Goal: Information Seeking & Learning: Learn about a topic

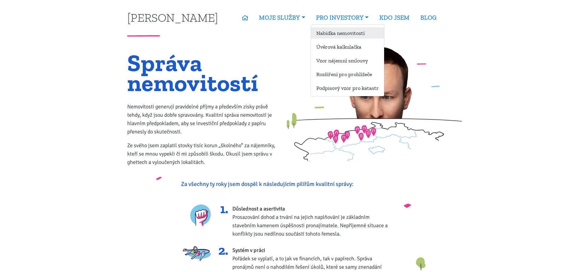
click at [334, 30] on link "Nabídka nemovitostí" at bounding box center [347, 32] width 73 height 11
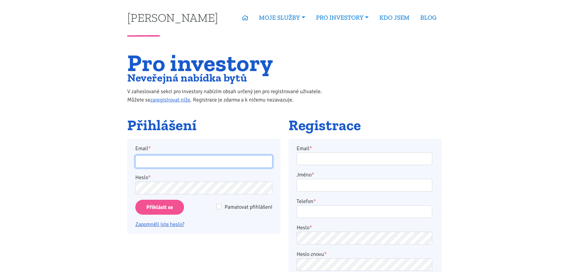
click at [177, 164] on input "Email *" at bounding box center [203, 161] width 137 height 13
type input "j"
click at [175, 228] on link "Zapomněli jste heslo?" at bounding box center [159, 224] width 49 height 7
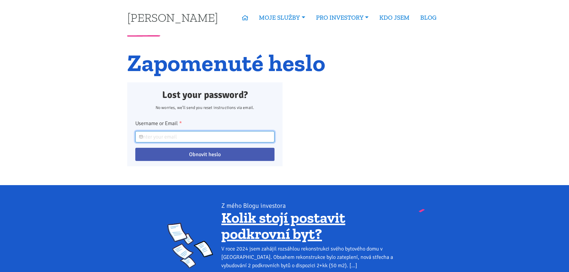
click at [185, 137] on input "Username or Email *" at bounding box center [204, 136] width 139 height 11
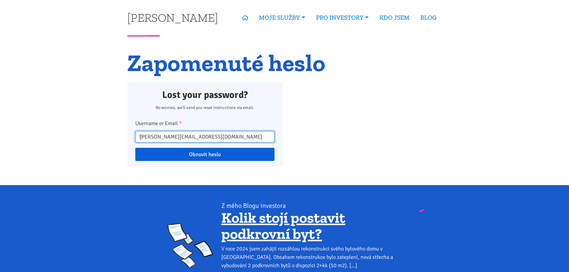
type input "jan.stepanen@gmail.com"
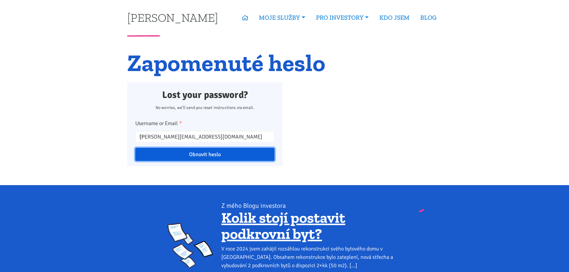
click at [197, 157] on input "Obnovit heslo" at bounding box center [204, 154] width 139 height 13
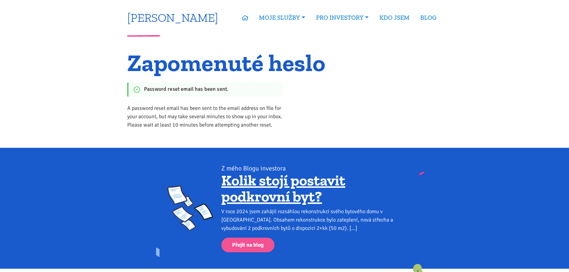
drag, startPoint x: 152, startPoint y: 17, endPoint x: 146, endPoint y: 19, distance: 5.7
click at [151, 16] on link "[PERSON_NAME]" at bounding box center [172, 18] width 91 height 12
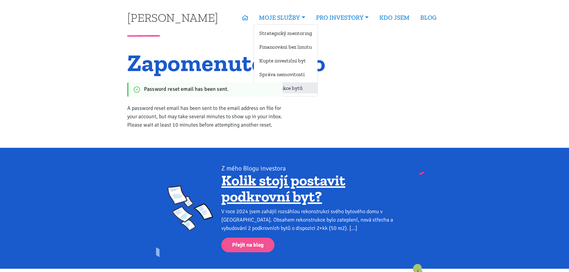
click at [305, 90] on link "Rekonstrukce bytů" at bounding box center [286, 87] width 64 height 11
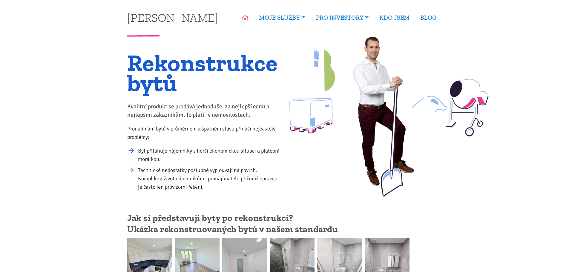
click at [244, 19] on icon at bounding box center [245, 17] width 6 height 5
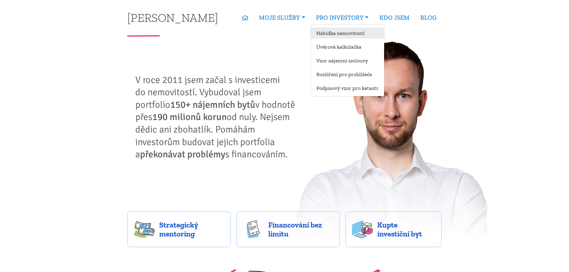
click at [353, 35] on link "Nabídka nemovitostí" at bounding box center [347, 32] width 73 height 11
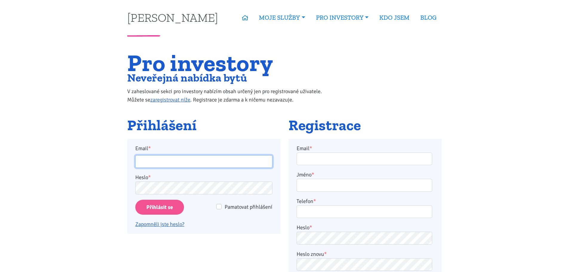
drag, startPoint x: 185, startPoint y: 167, endPoint x: 186, endPoint y: 164, distance: 3.0
click at [186, 164] on input "Email *" at bounding box center [203, 161] width 137 height 13
type input "jan.stepanen@gmail.com"
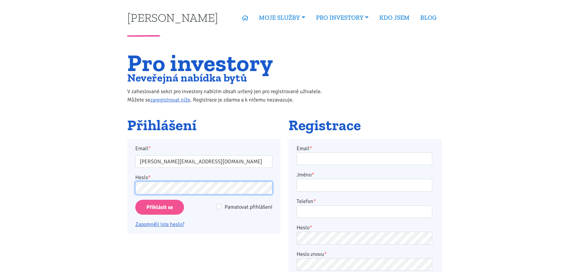
click at [135, 200] on input "Přihlásit se" at bounding box center [159, 207] width 49 height 15
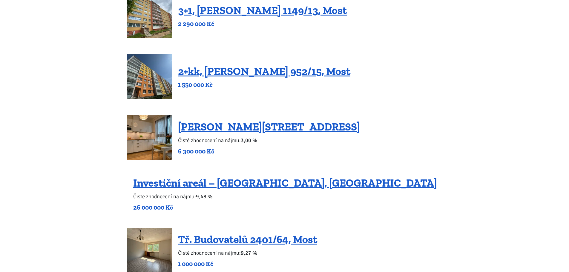
scroll to position [478, 0]
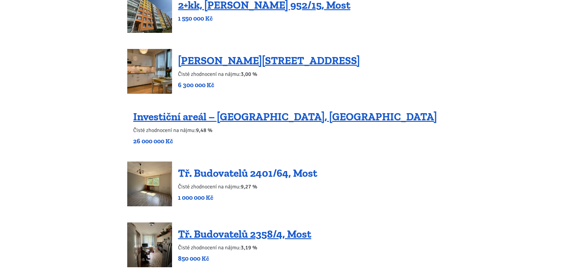
click at [254, 171] on link "Tř. Budovatelů 2401/64, Most" at bounding box center [247, 173] width 139 height 13
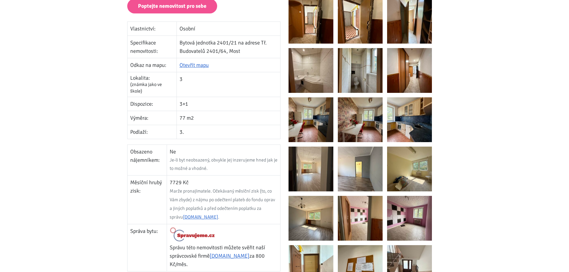
scroll to position [179, 0]
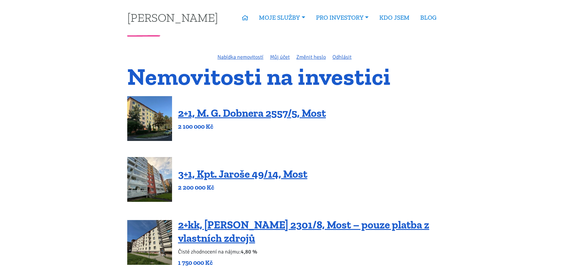
scroll to position [478, 0]
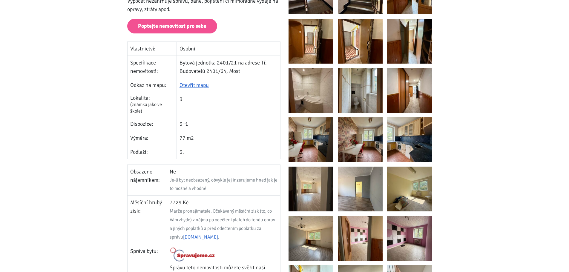
scroll to position [90, 0]
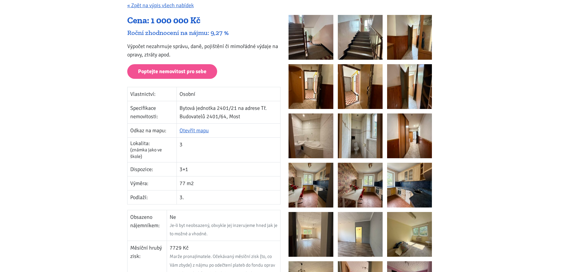
click at [406, 229] on img at bounding box center [409, 234] width 45 height 45
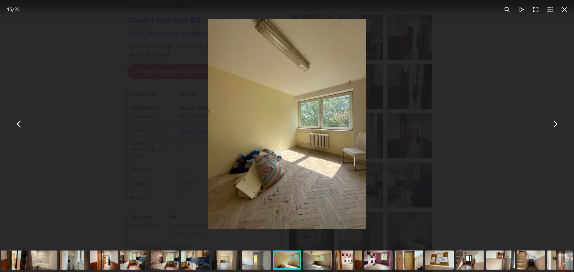
click at [97, 175] on div "You can close this modal content with the ESC key" at bounding box center [287, 124] width 574 height 248
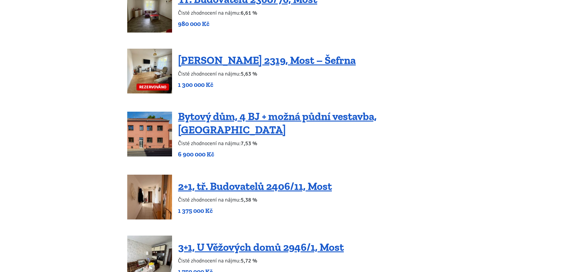
scroll to position [837, 0]
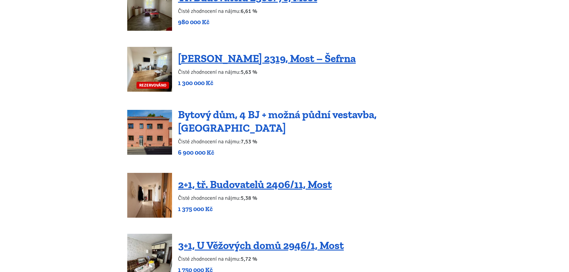
click at [369, 119] on link "Bytový dům, 4 BJ + možná půdní vestavba, [GEOGRAPHIC_DATA]" at bounding box center [277, 121] width 199 height 26
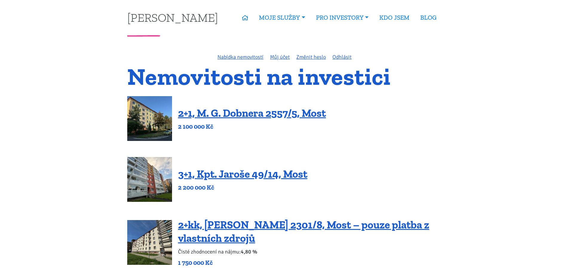
scroll to position [837, 0]
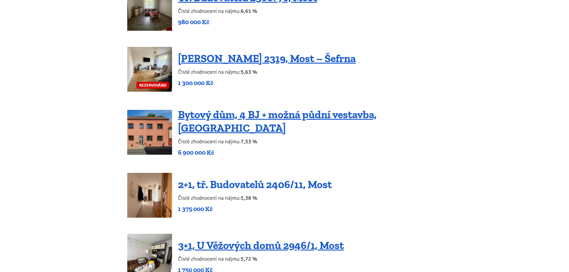
click at [217, 184] on link "2+1, tř. Budovatelů 2406/11, Most" at bounding box center [255, 184] width 154 height 13
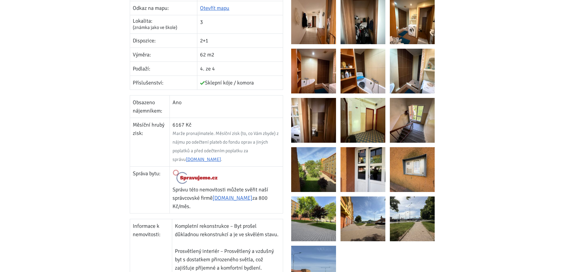
scroll to position [209, 0]
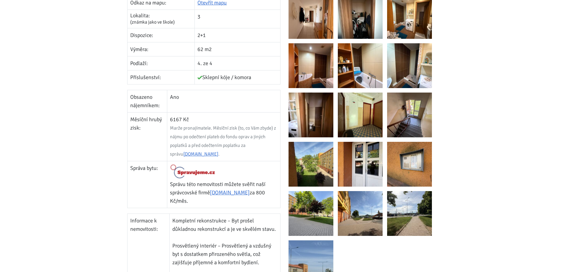
click at [421, 114] on img at bounding box center [409, 115] width 45 height 45
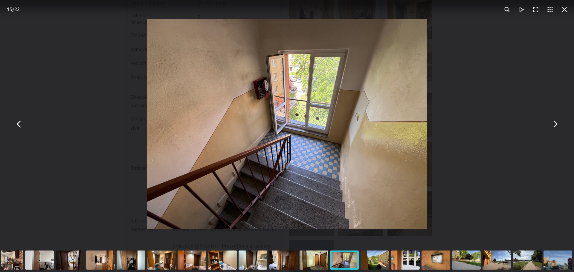
click at [560, 120] on button "You can close this modal content with the ESC key" at bounding box center [555, 124] width 14 height 14
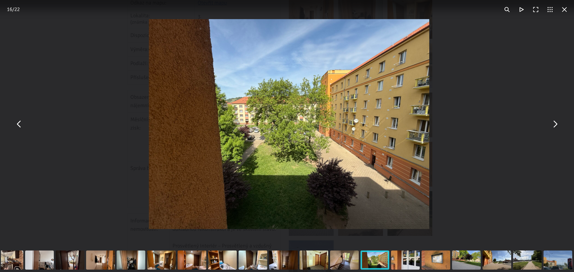
click at [558, 120] on button "You can close this modal content with the ESC key" at bounding box center [555, 124] width 14 height 14
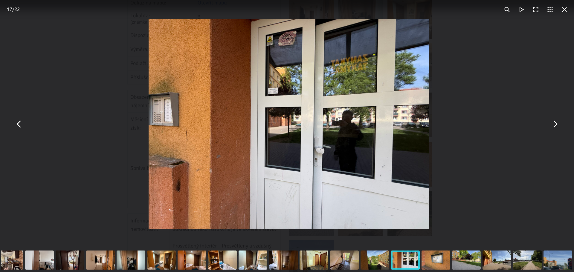
click at [557, 120] on button "You can close this modal content with the ESC key" at bounding box center [555, 124] width 14 height 14
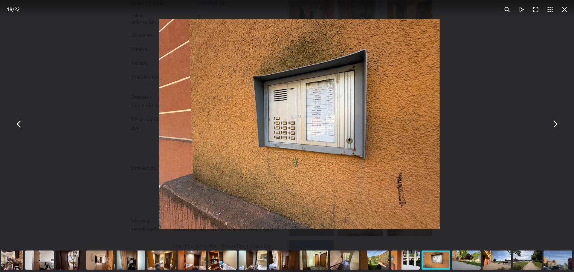
click at [557, 120] on button "You can close this modal content with the ESC key" at bounding box center [555, 124] width 14 height 14
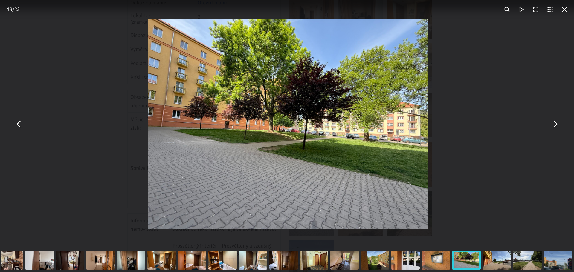
click at [557, 120] on button "You can close this modal content with the ESC key" at bounding box center [555, 124] width 14 height 14
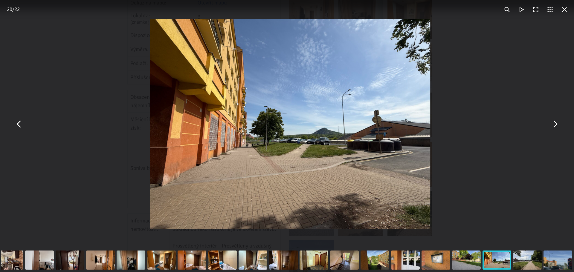
click at [557, 120] on button "You can close this modal content with the ESC key" at bounding box center [555, 124] width 14 height 14
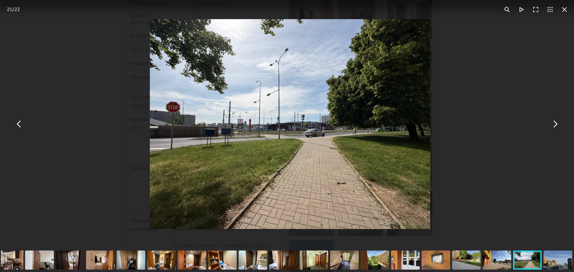
click at [557, 120] on button "You can close this modal content with the ESC key" at bounding box center [555, 124] width 14 height 14
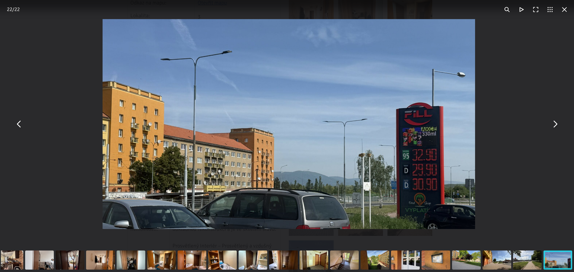
click at [557, 120] on button "You can close this modal content with the ESC key" at bounding box center [555, 124] width 14 height 14
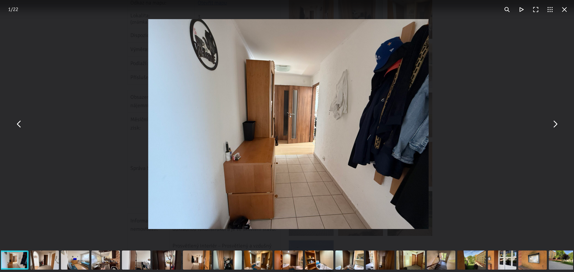
click at [557, 120] on button "You can close this modal content with the ESC key" at bounding box center [555, 124] width 14 height 14
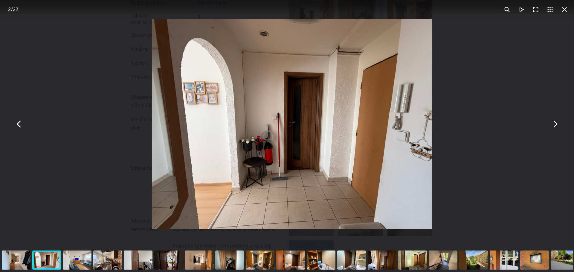
click at [557, 120] on button "You can close this modal content with the ESC key" at bounding box center [555, 124] width 14 height 14
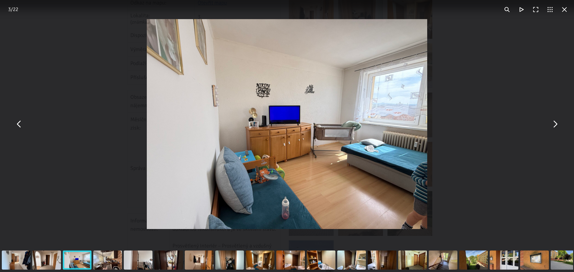
click at [557, 120] on button "You can close this modal content with the ESC key" at bounding box center [555, 124] width 14 height 14
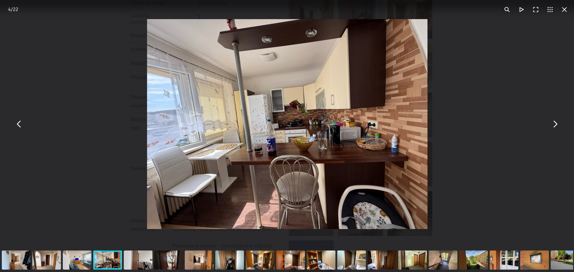
click at [557, 120] on button "You can close this modal content with the ESC key" at bounding box center [555, 124] width 14 height 14
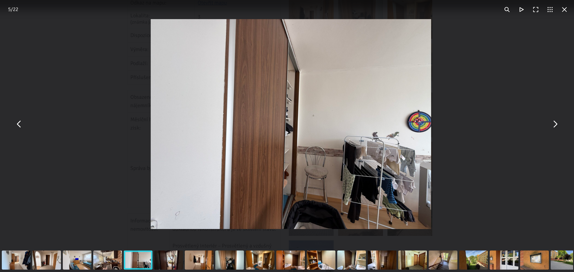
click at [557, 120] on button "You can close this modal content with the ESC key" at bounding box center [555, 124] width 14 height 14
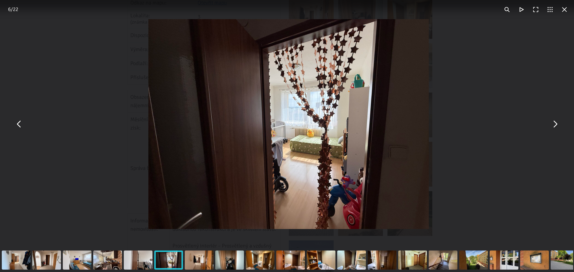
click at [557, 120] on button "You can close this modal content with the ESC key" at bounding box center [555, 124] width 14 height 14
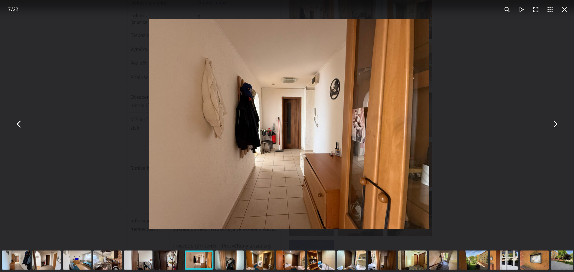
click at [557, 120] on button "You can close this modal content with the ESC key" at bounding box center [555, 124] width 14 height 14
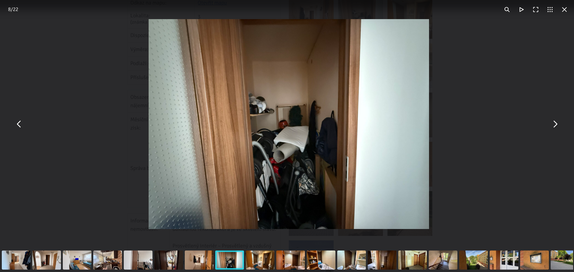
click at [557, 120] on button "You can close this modal content with the ESC key" at bounding box center [555, 124] width 14 height 14
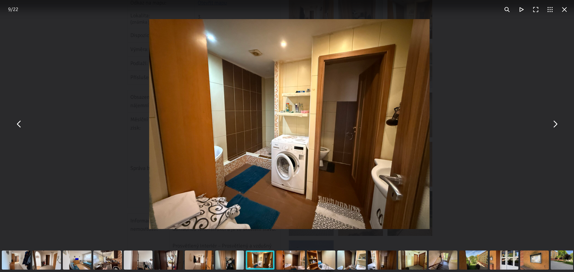
click at [557, 120] on button "You can close this modal content with the ESC key" at bounding box center [555, 124] width 14 height 14
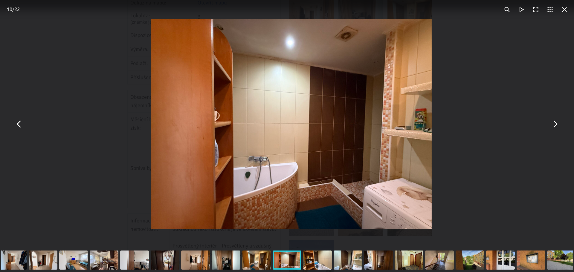
click at [557, 120] on button "You can close this modal content with the ESC key" at bounding box center [555, 124] width 14 height 14
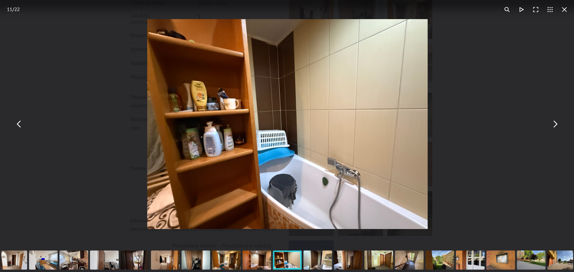
click at [564, 8] on button "You can close this modal content with the ESC key" at bounding box center [564, 9] width 14 height 14
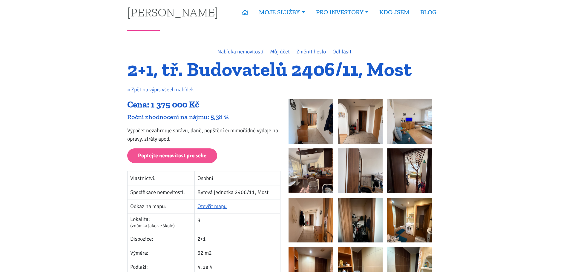
scroll to position [0, 0]
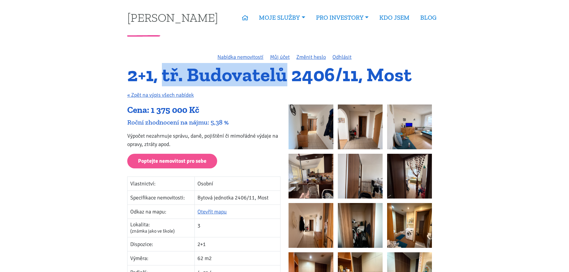
drag, startPoint x: 164, startPoint y: 78, endPoint x: 285, endPoint y: 76, distance: 120.5
click at [285, 76] on h1 "2+1, tř. Budovatelů 2406/11, Most" at bounding box center [284, 75] width 315 height 16
copy h1 "tř. Budovatelů"
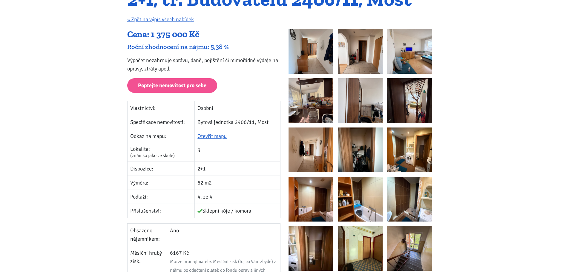
scroll to position [90, 0]
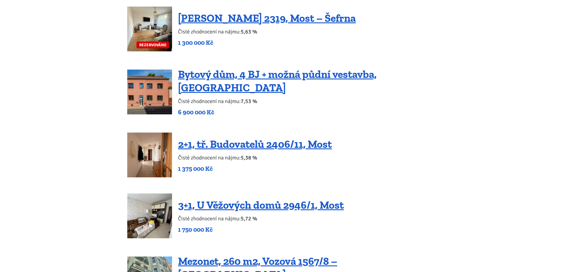
scroll to position [927, 0]
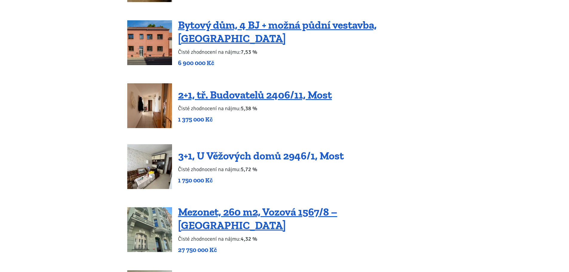
click at [254, 149] on link "3+1, U Věžových domů 2946/1, Most" at bounding box center [261, 155] width 166 height 13
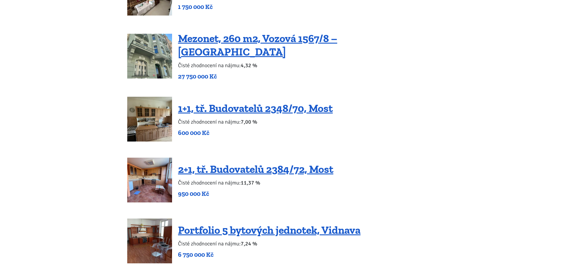
scroll to position [1106, 0]
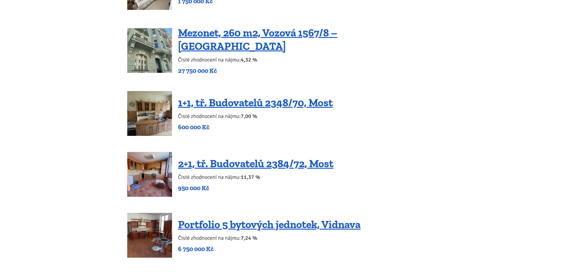
drag, startPoint x: 216, startPoint y: 87, endPoint x: 206, endPoint y: 87, distance: 10.5
click at [216, 91] on div "1+1, tř. Budovatelů 2348/70, Most Čisté zhodnocení na nájmu: 7,00 % 600 000 Kč" at bounding box center [284, 113] width 315 height 45
drag, startPoint x: 215, startPoint y: 100, endPoint x: 213, endPoint y: 95, distance: 5.0
click at [215, 100] on link "1+1, tř. Budovatelů 2348/70, Most" at bounding box center [255, 102] width 155 height 13
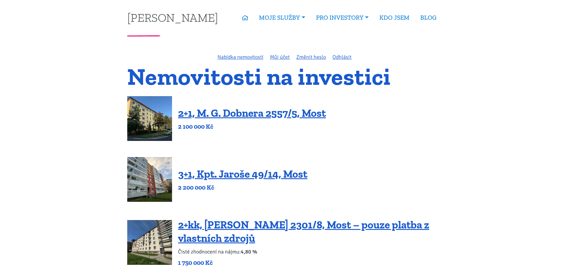
scroll to position [1223, 0]
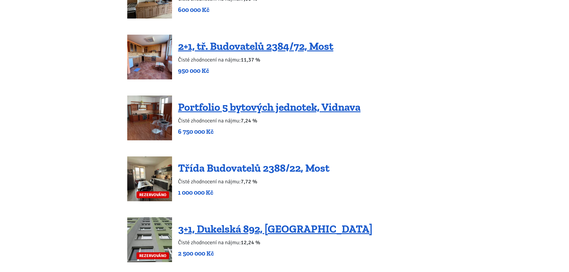
click at [240, 162] on link "Třída Budovatelů 2388/22, Most" at bounding box center [254, 168] width 152 height 13
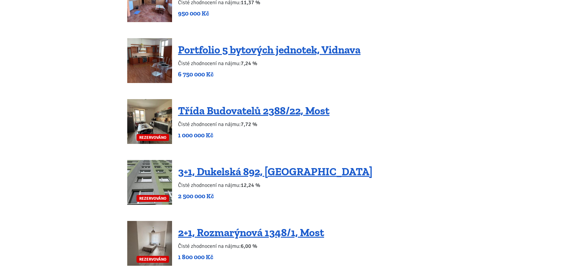
scroll to position [1283, 0]
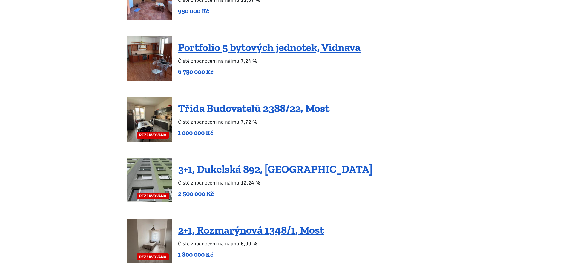
click at [189, 163] on link "3+1, Dukelská 892, [GEOGRAPHIC_DATA]" at bounding box center [275, 169] width 195 height 13
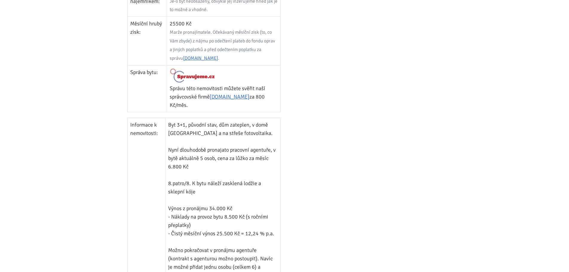
scroll to position [359, 0]
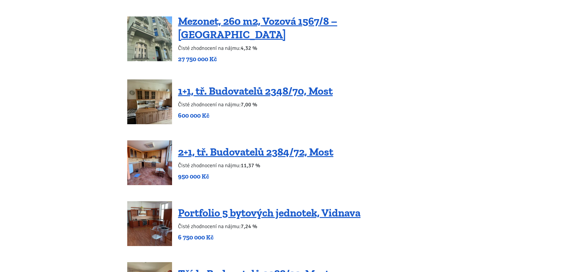
scroll to position [1104, 0]
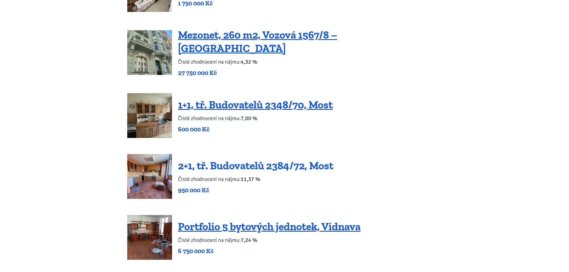
click at [210, 159] on link "2+1, tř. Budovatelů 2384/72, Most" at bounding box center [255, 165] width 155 height 13
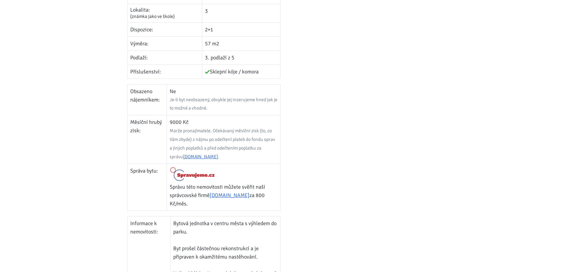
scroll to position [269, 0]
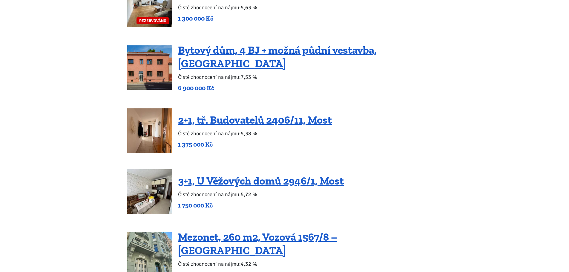
scroll to position [895, 0]
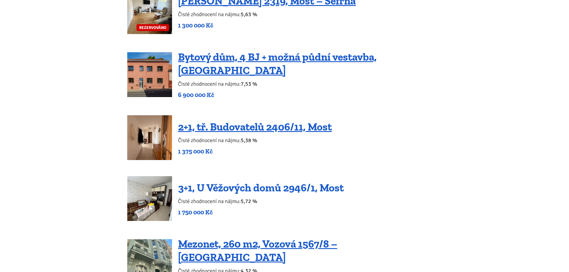
click at [213, 181] on link "3+1, U Věžových domů 2946/1, Most" at bounding box center [261, 187] width 166 height 13
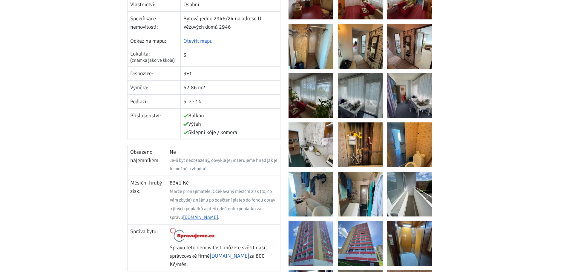
scroll to position [149, 0]
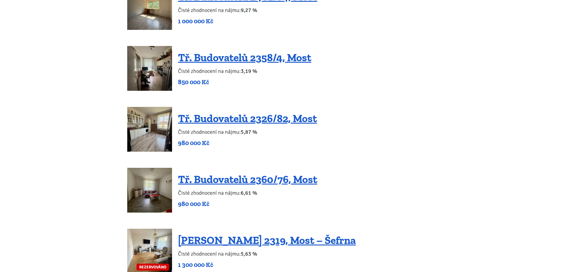
scroll to position [655, 0]
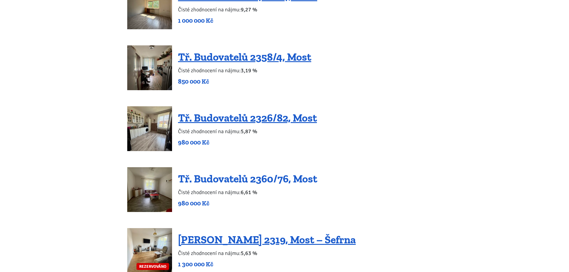
click at [195, 184] on link "Tř. Budovatelů 2360/76, Most" at bounding box center [247, 178] width 139 height 13
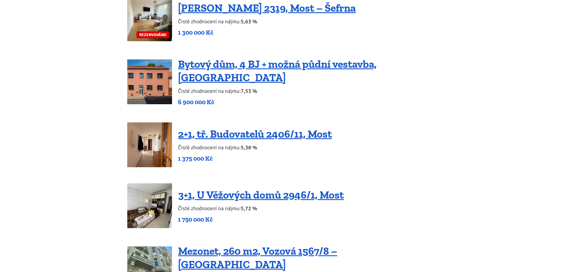
scroll to position [892, 0]
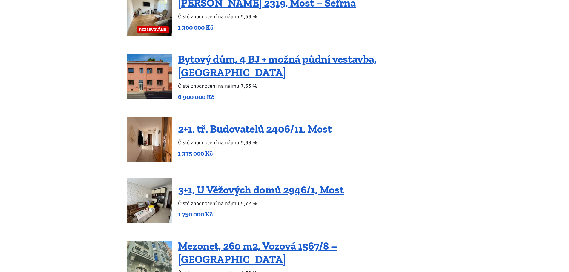
click at [246, 124] on link "2+1, tř. Budovatelů 2406/11, Most" at bounding box center [255, 129] width 154 height 13
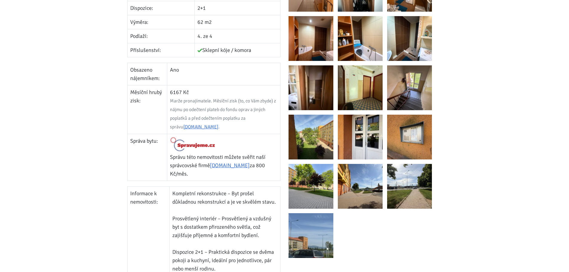
scroll to position [239, 0]
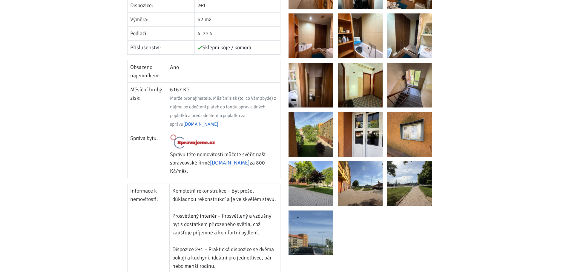
click at [189, 125] on link "Spravujeme.cz" at bounding box center [201, 124] width 35 height 6
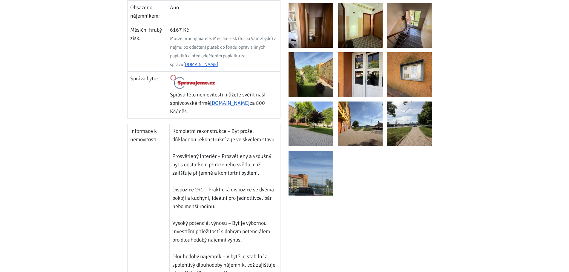
scroll to position [209, 0]
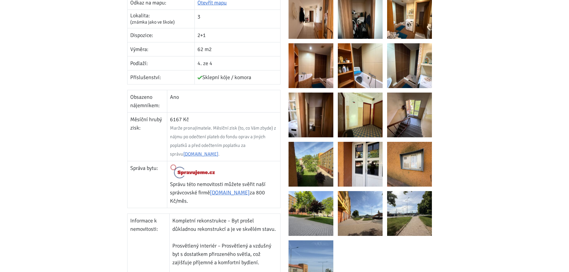
click at [377, 111] on img at bounding box center [360, 115] width 45 height 45
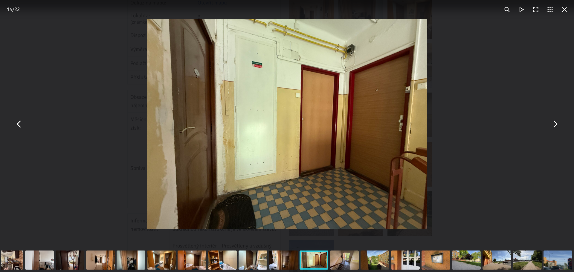
click at [559, 127] on button "You can close this modal content with the ESC key" at bounding box center [555, 124] width 14 height 14
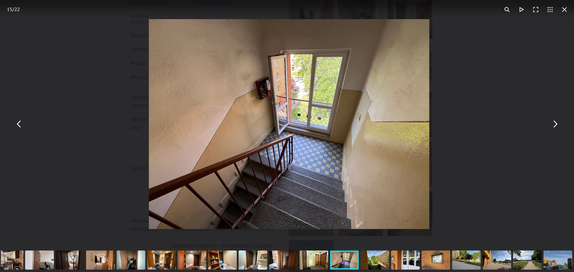
click at [558, 126] on button "You can close this modal content with the ESC key" at bounding box center [555, 124] width 14 height 14
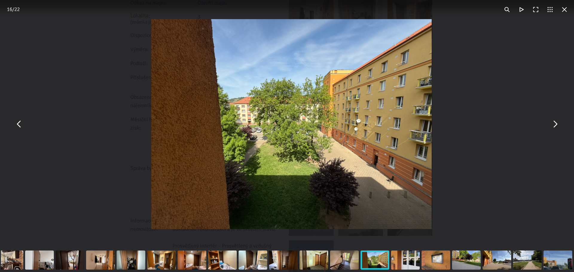
click at [558, 126] on button "You can close this modal content with the ESC key" at bounding box center [555, 124] width 14 height 14
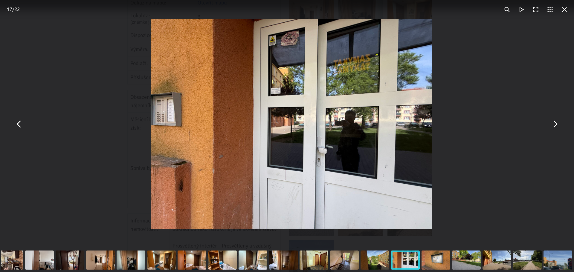
click at [558, 126] on button "You can close this modal content with the ESC key" at bounding box center [555, 124] width 14 height 14
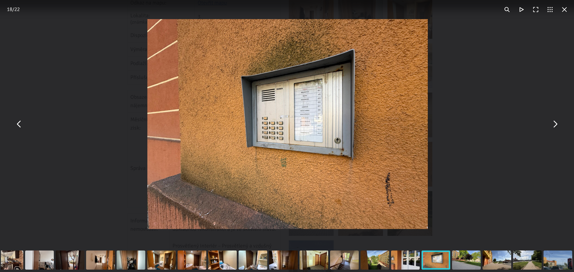
click at [558, 126] on button "You can close this modal content with the ESC key" at bounding box center [555, 124] width 14 height 14
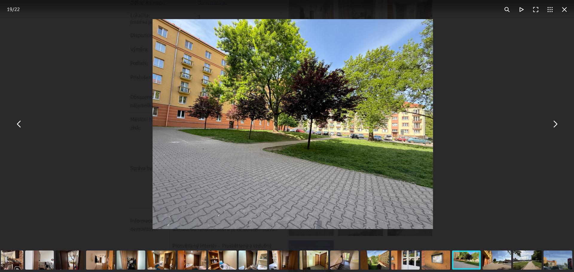
click at [558, 126] on button "You can close this modal content with the ESC key" at bounding box center [555, 124] width 14 height 14
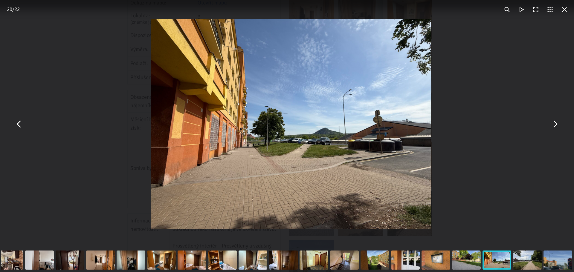
click at [558, 126] on button "You can close this modal content with the ESC key" at bounding box center [555, 124] width 14 height 14
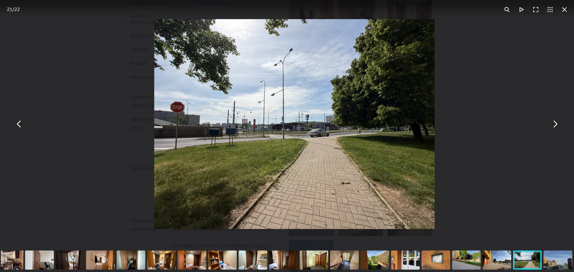
click at [558, 125] on button "You can close this modal content with the ESC key" at bounding box center [555, 124] width 14 height 14
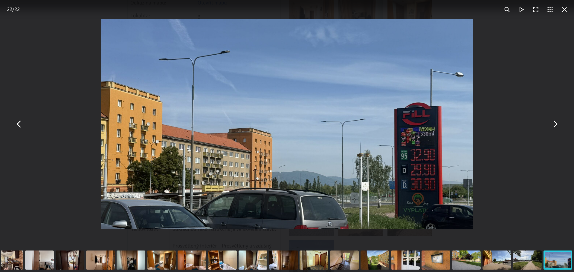
click at [558, 125] on button "You can close this modal content with the ESC key" at bounding box center [555, 124] width 14 height 14
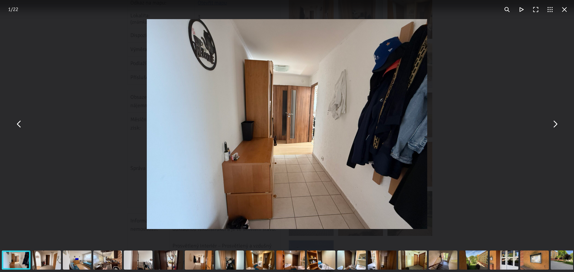
click at [558, 125] on button "You can close this modal content with the ESC key" at bounding box center [555, 124] width 14 height 14
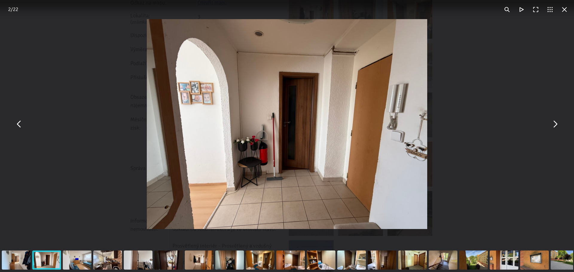
click at [558, 125] on button "You can close this modal content with the ESC key" at bounding box center [555, 124] width 14 height 14
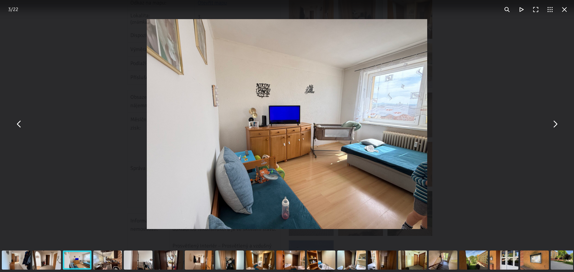
click at [558, 125] on button "You can close this modal content with the ESC key" at bounding box center [555, 124] width 14 height 14
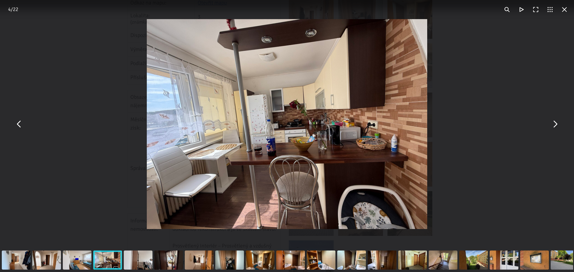
click at [558, 125] on button "You can close this modal content with the ESC key" at bounding box center [555, 124] width 14 height 14
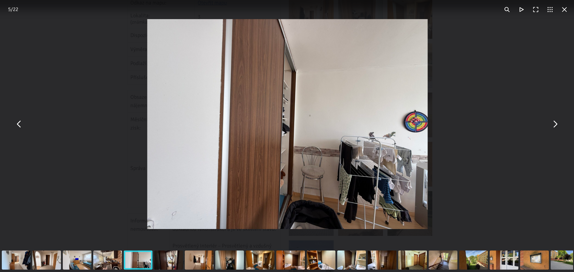
click at [558, 125] on button "You can close this modal content with the ESC key" at bounding box center [555, 124] width 14 height 14
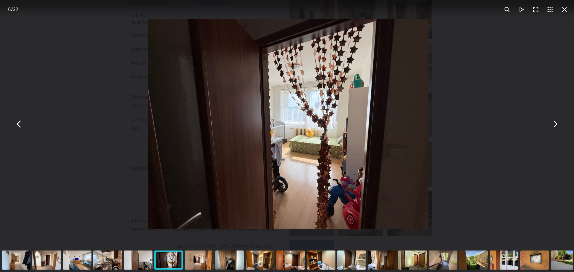
click at [558, 125] on button "You can close this modal content with the ESC key" at bounding box center [555, 124] width 14 height 14
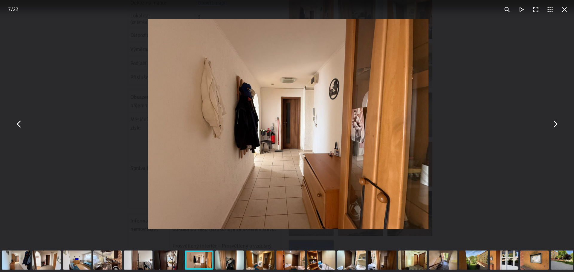
click at [558, 125] on button "You can close this modal content with the ESC key" at bounding box center [555, 124] width 14 height 14
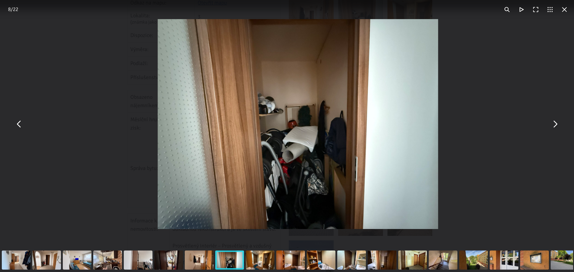
click at [558, 125] on button "You can close this modal content with the ESC key" at bounding box center [555, 124] width 14 height 14
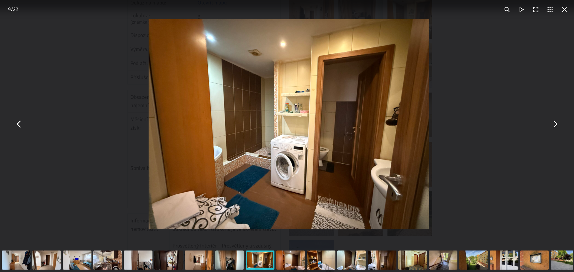
click at [558, 125] on button "You can close this modal content with the ESC key" at bounding box center [555, 124] width 14 height 14
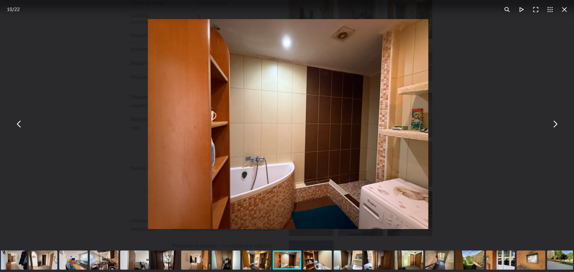
click at [558, 125] on button "You can close this modal content with the ESC key" at bounding box center [555, 124] width 14 height 14
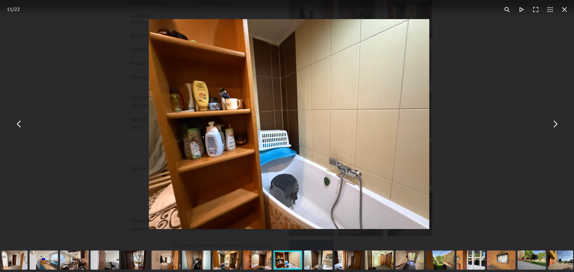
click at [558, 125] on button "You can close this modal content with the ESC key" at bounding box center [555, 124] width 14 height 14
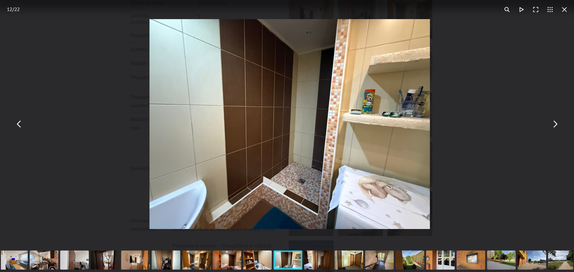
click at [558, 125] on button "You can close this modal content with the ESC key" at bounding box center [555, 124] width 14 height 14
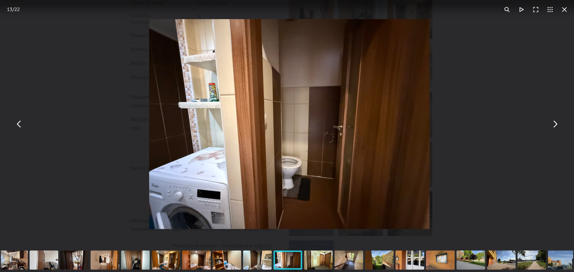
click at [558, 125] on button "You can close this modal content with the ESC key" at bounding box center [555, 124] width 14 height 14
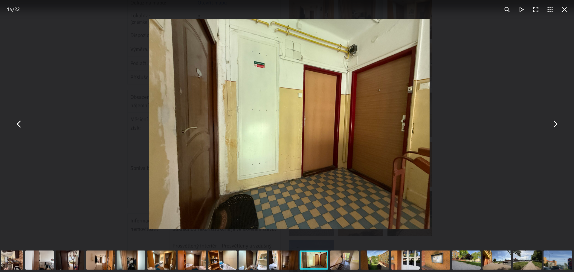
click at [558, 125] on button "You can close this modal content with the ESC key" at bounding box center [555, 124] width 14 height 14
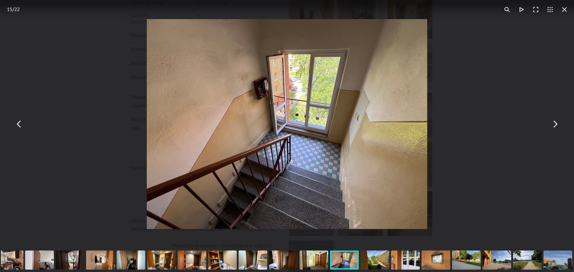
click at [564, 14] on button "You can close this modal content with the ESC key" at bounding box center [564, 9] width 14 height 14
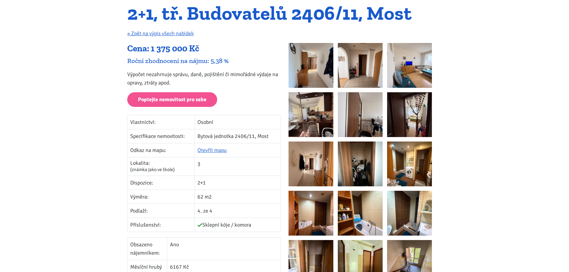
scroll to position [0, 0]
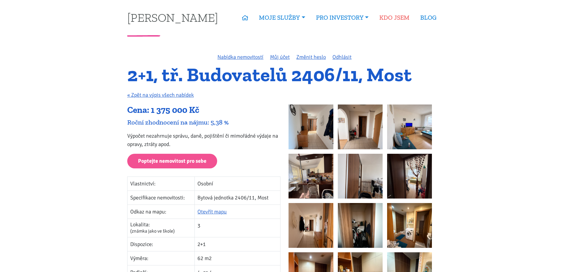
click at [389, 20] on link "KDO JSEM" at bounding box center [394, 18] width 41 height 14
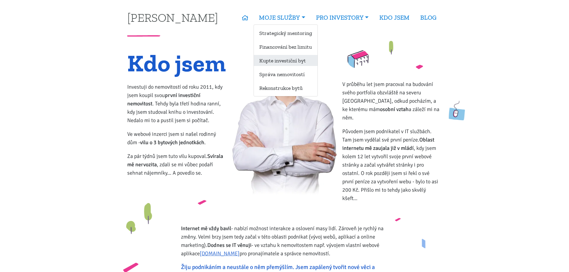
click at [299, 60] on link "Kupte investiční byt" at bounding box center [286, 60] width 64 height 11
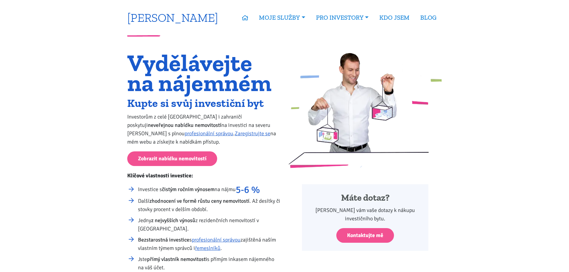
click at [145, 16] on link "[PERSON_NAME]" at bounding box center [172, 18] width 91 height 12
